Goal: Check status: Check status

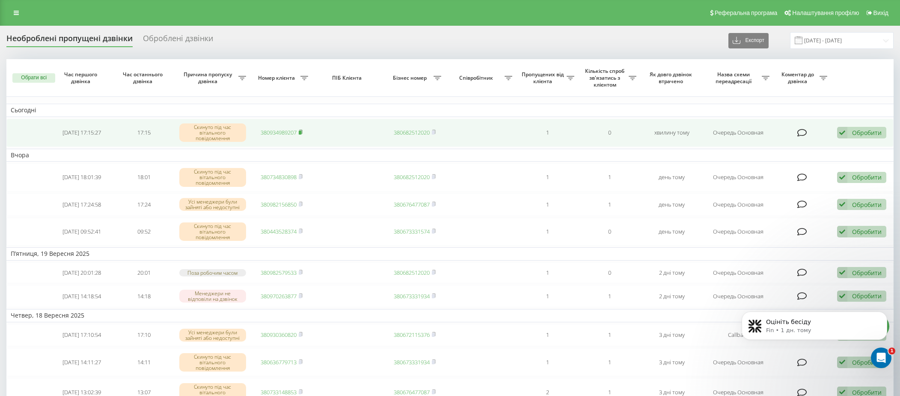
click at [303, 132] on icon at bounding box center [301, 131] width 4 height 5
click at [299, 130] on span "380934989207" at bounding box center [282, 132] width 42 height 8
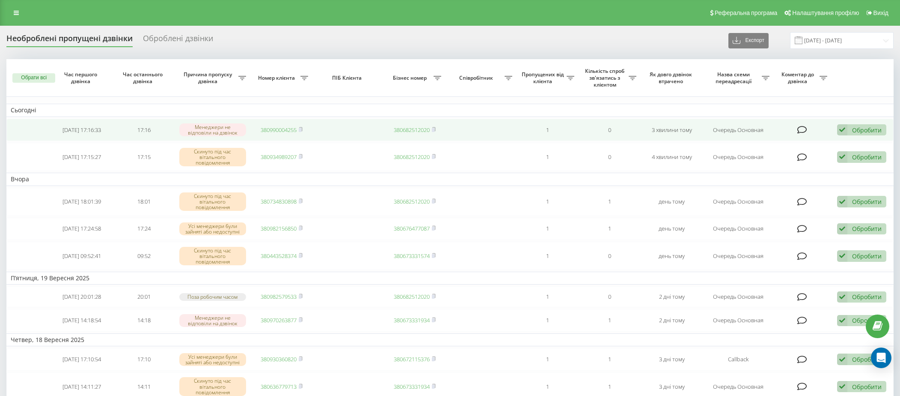
click at [285, 131] on link "380990004255" at bounding box center [279, 130] width 36 height 8
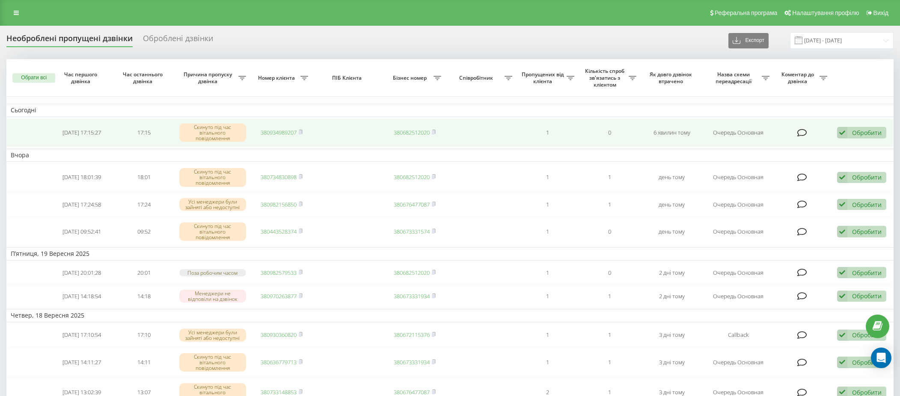
click at [287, 131] on link "380934989207" at bounding box center [279, 132] width 36 height 8
